Goal: Information Seeking & Learning: Check status

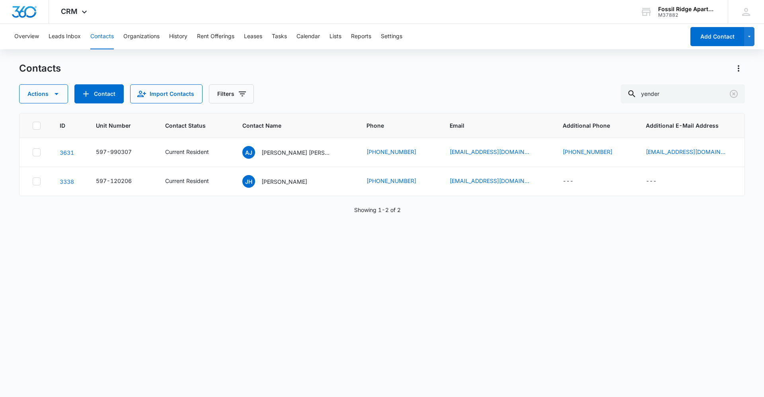
drag, startPoint x: 681, startPoint y: 90, endPoint x: 615, endPoint y: 94, distance: 66.6
click at [615, 93] on div "Actions Contact Import Contacts Filters yender" at bounding box center [382, 93] width 726 height 19
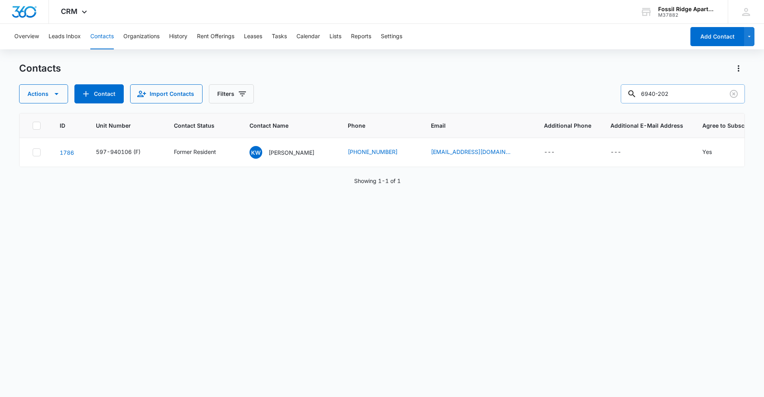
click at [666, 94] on input "6940-202" at bounding box center [683, 93] width 124 height 19
type input "597-940202"
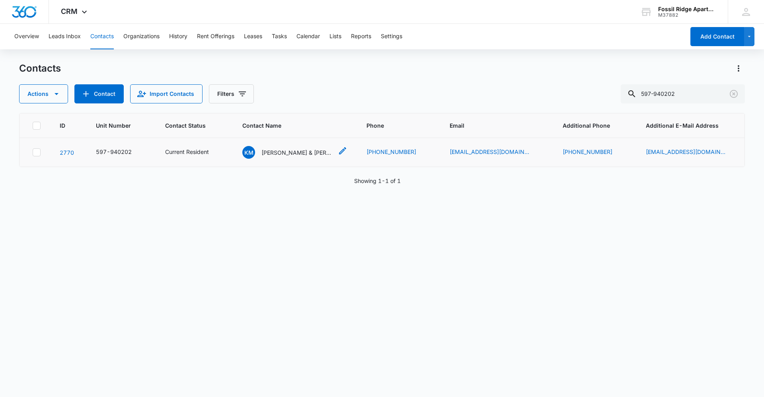
click at [290, 150] on p "[PERSON_NAME] & [PERSON_NAME]" at bounding box center [298, 153] width 72 height 8
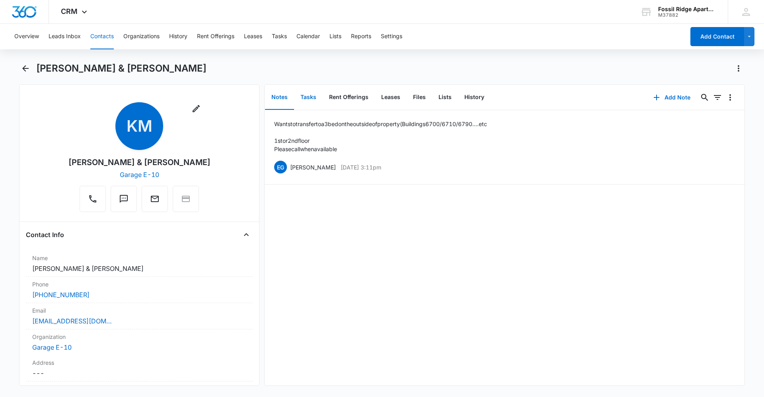
click at [309, 96] on button "Tasks" at bounding box center [308, 97] width 29 height 25
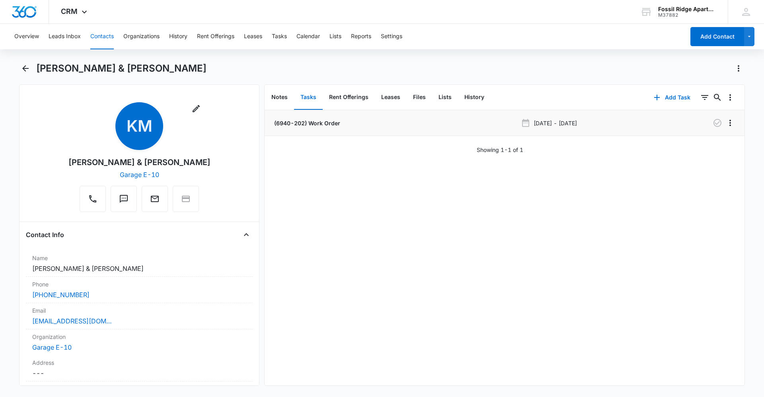
click at [310, 126] on p "(6940-202) Work Order" at bounding box center [307, 123] width 68 height 8
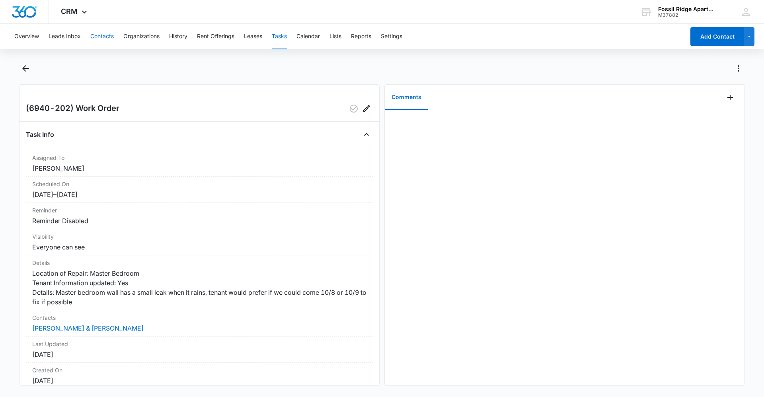
click at [98, 35] on button "Contacts" at bounding box center [101, 36] width 23 height 25
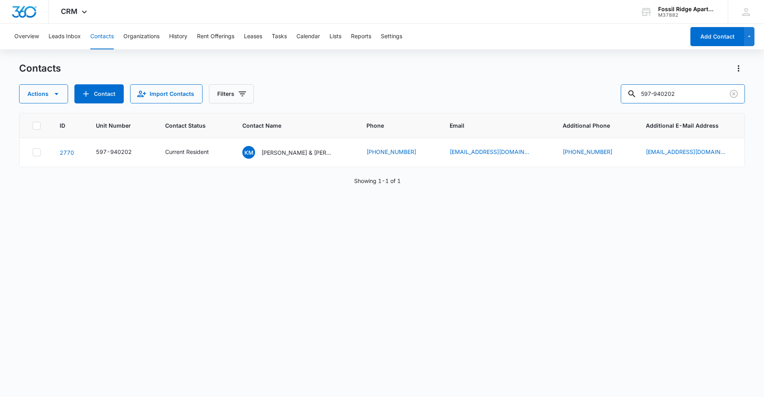
drag, startPoint x: 708, startPoint y: 93, endPoint x: 590, endPoint y: 100, distance: 117.3
click at [590, 100] on div "Actions Contact Import Contacts Filters 597-940202" at bounding box center [382, 93] width 726 height 19
type input "7020-203"
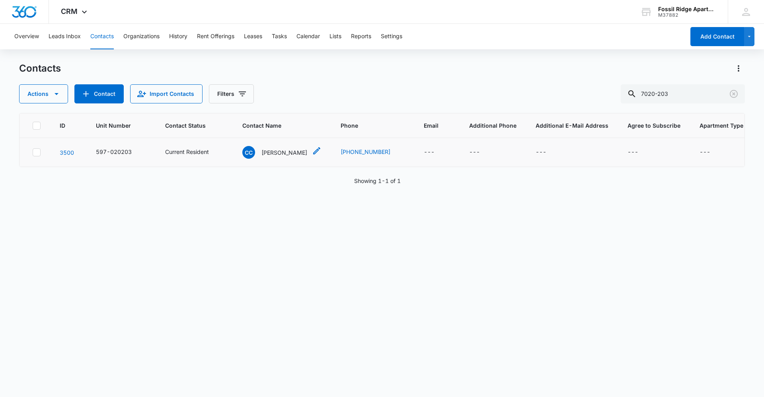
click at [280, 155] on p "[PERSON_NAME]" at bounding box center [285, 153] width 46 height 8
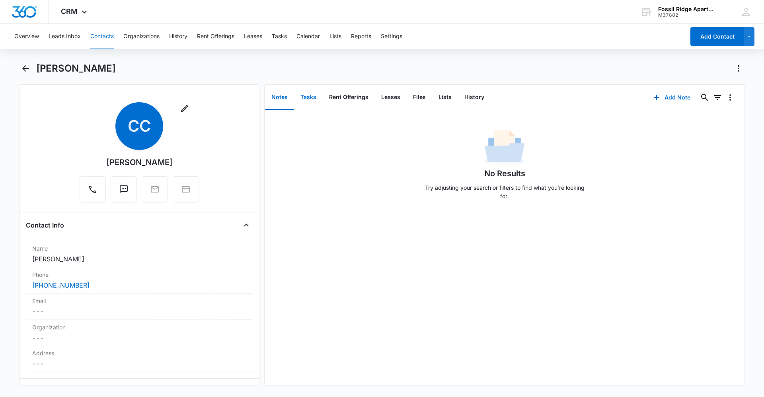
click at [306, 100] on button "Tasks" at bounding box center [308, 97] width 29 height 25
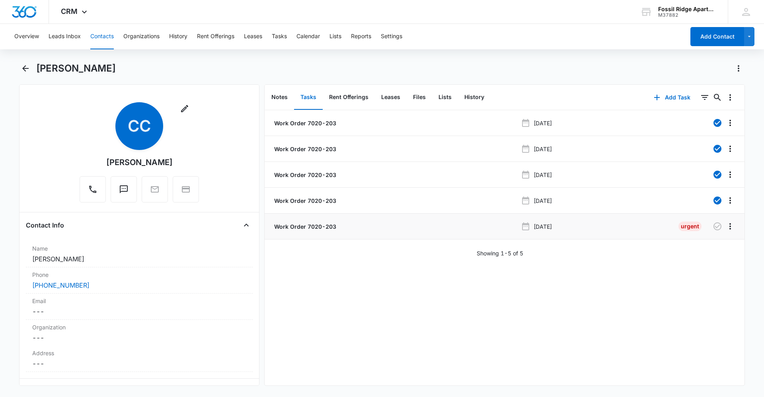
click at [322, 225] on p "Work Order 7020-203" at bounding box center [305, 227] width 64 height 8
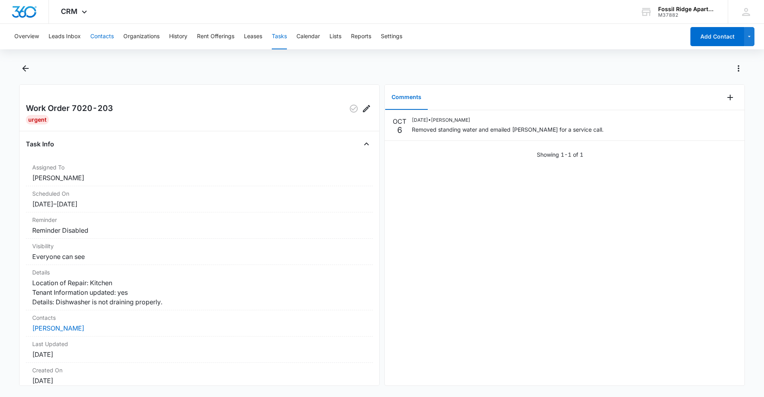
click at [111, 41] on button "Contacts" at bounding box center [101, 36] width 23 height 25
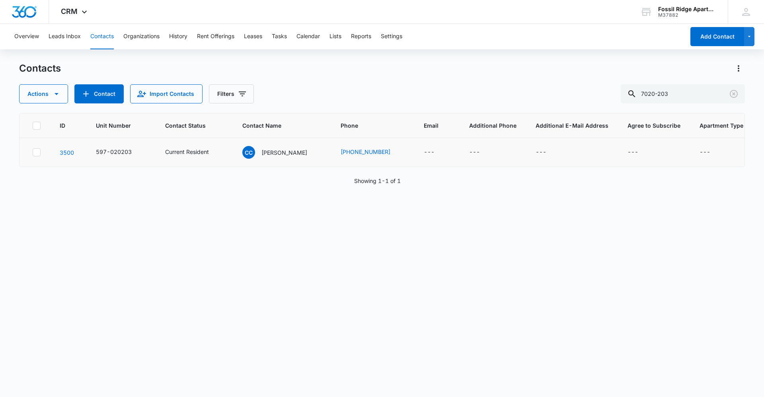
click at [193, 146] on td "Current Resident" at bounding box center [194, 152] width 77 height 29
click at [185, 153] on div "Current Resident" at bounding box center [187, 152] width 44 height 8
click at [107, 34] on button "Contacts" at bounding box center [101, 36] width 23 height 25
drag, startPoint x: 688, startPoint y: 96, endPoint x: 416, endPoint y: 74, distance: 272.8
click at [416, 74] on div "Contacts Actions Contact Import Contacts Filters 7020-203" at bounding box center [382, 82] width 726 height 41
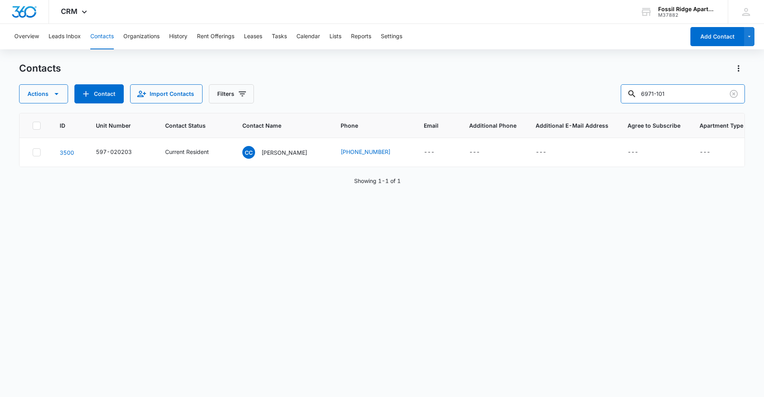
type input "6971-101"
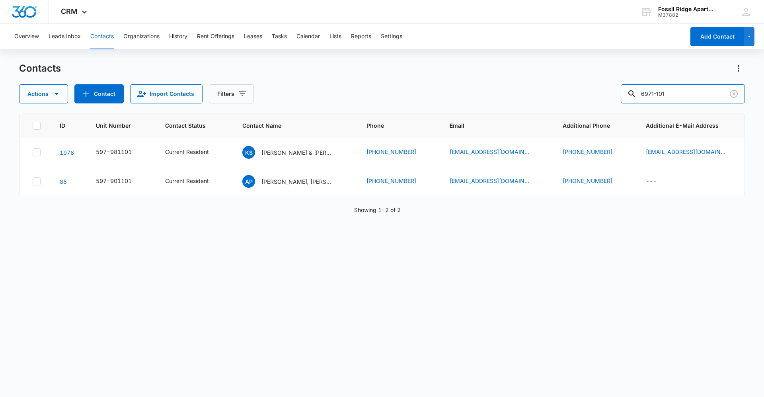
drag, startPoint x: 683, startPoint y: 97, endPoint x: 561, endPoint y: 75, distance: 124.6
click at [561, 75] on div "Contacts Actions Contact Import Contacts Filters 6971-101" at bounding box center [382, 82] width 726 height 41
type input "[PERSON_NAME]"
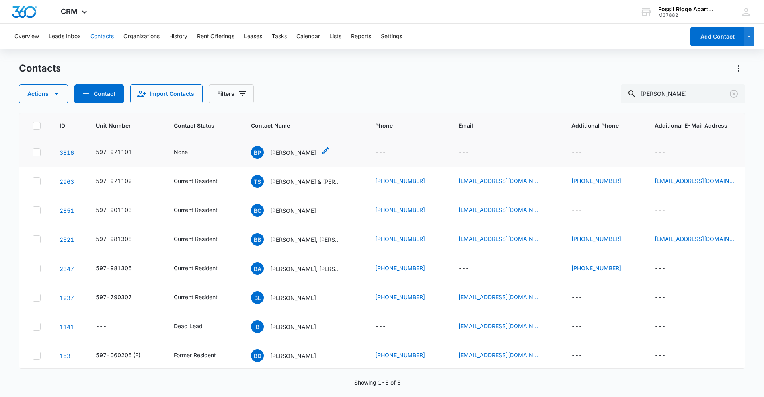
click at [300, 151] on p "[PERSON_NAME]" at bounding box center [293, 153] width 46 height 8
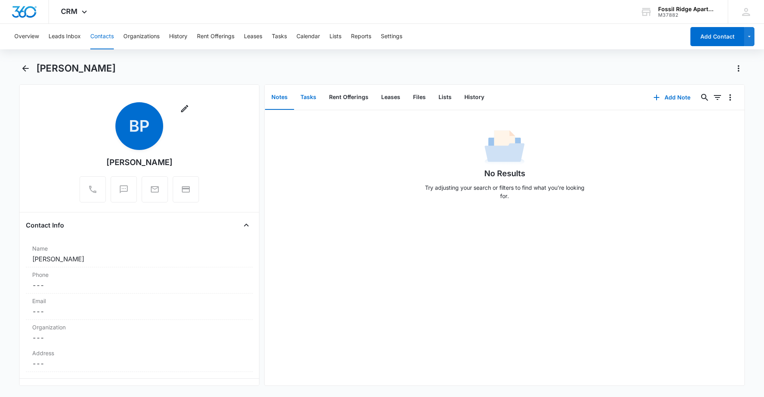
click at [304, 95] on button "Tasks" at bounding box center [308, 97] width 29 height 25
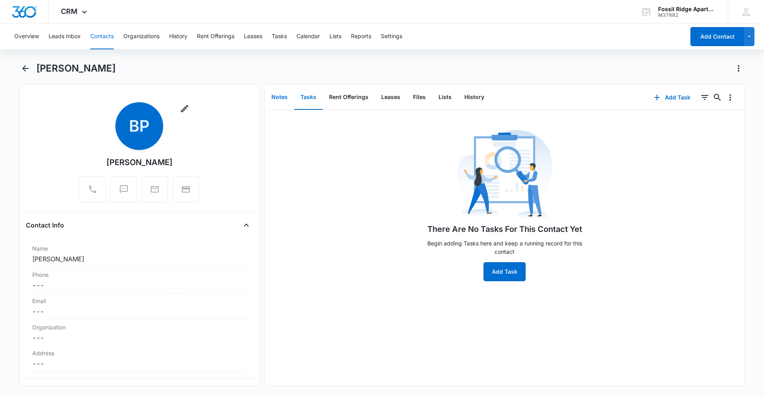
click at [285, 94] on button "Notes" at bounding box center [279, 97] width 29 height 25
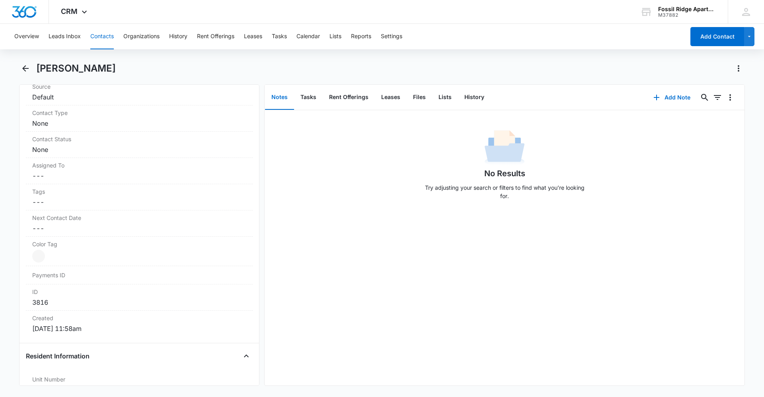
scroll to position [398, 0]
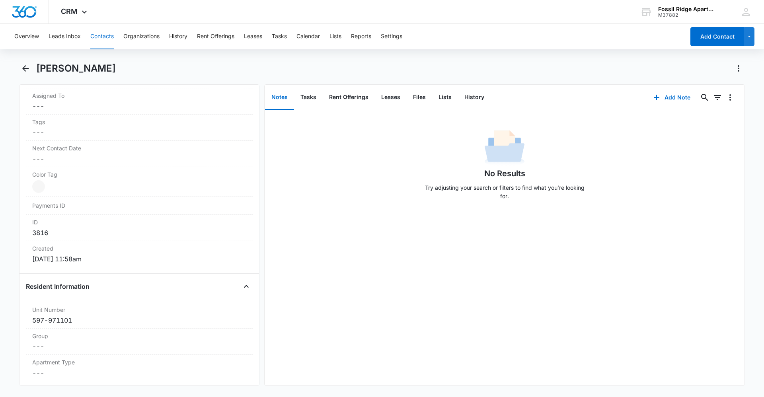
click at [106, 37] on button "Contacts" at bounding box center [101, 36] width 23 height 25
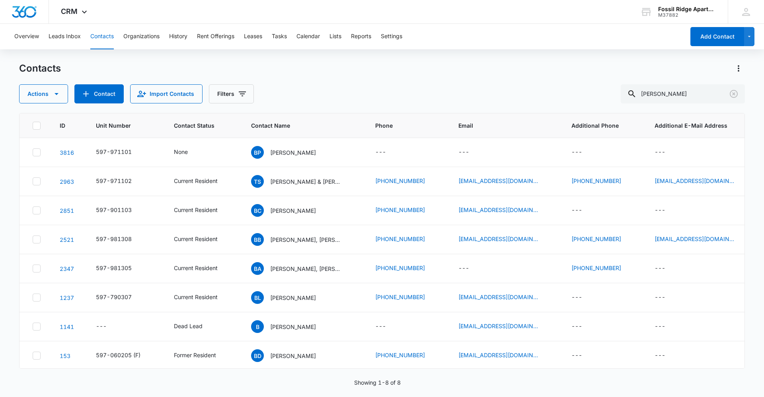
click at [88, 40] on div "Overview Leads Inbox Contacts Organizations History Rent Offerings Leases Tasks…" at bounding box center [348, 36] width 676 height 25
click at [92, 37] on button "Contacts" at bounding box center [101, 36] width 23 height 25
drag, startPoint x: 665, startPoint y: 92, endPoint x: 633, endPoint y: 100, distance: 32.8
click at [639, 96] on div "[PERSON_NAME]" at bounding box center [683, 93] width 124 height 19
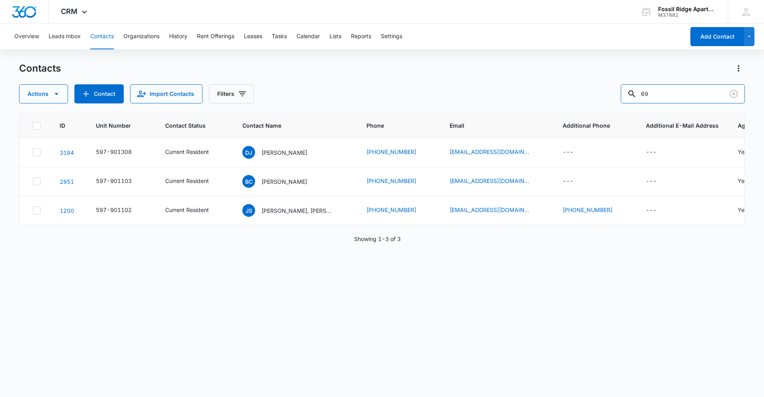
type input "6"
type input "[PERSON_NAME]"
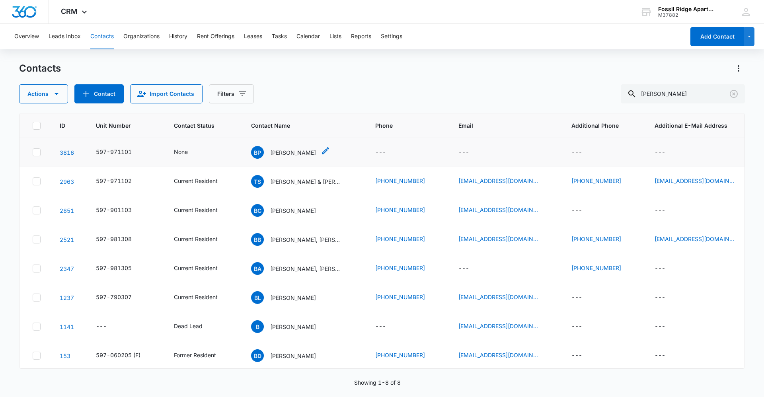
click at [276, 156] on p "[PERSON_NAME]" at bounding box center [293, 153] width 46 height 8
